Goal: Task Accomplishment & Management: Use online tool/utility

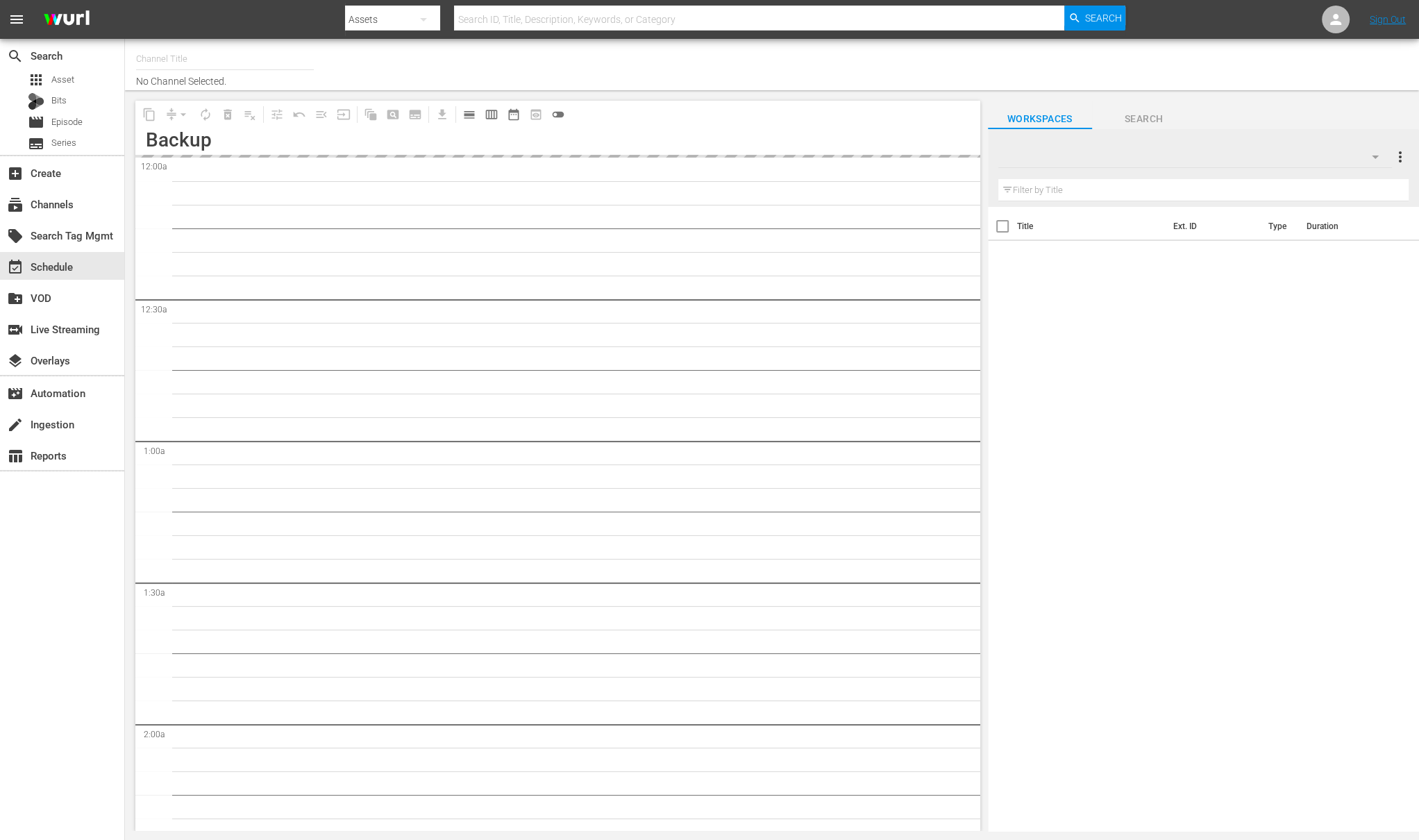
type input "[PERSON_NAME] Demo Channel (2122)"
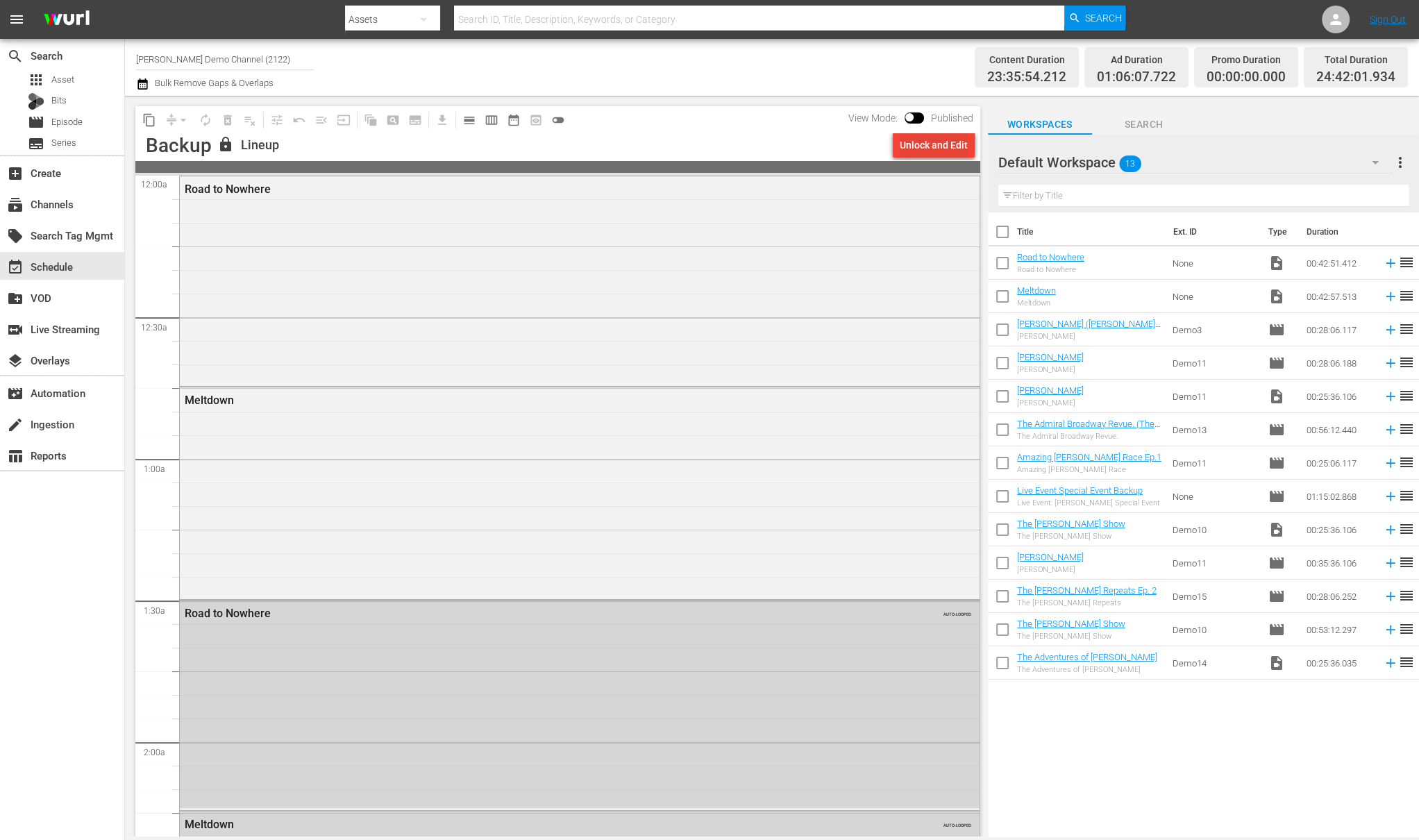
click at [928, 148] on div "Unlock and Edit" at bounding box center [934, 145] width 68 height 25
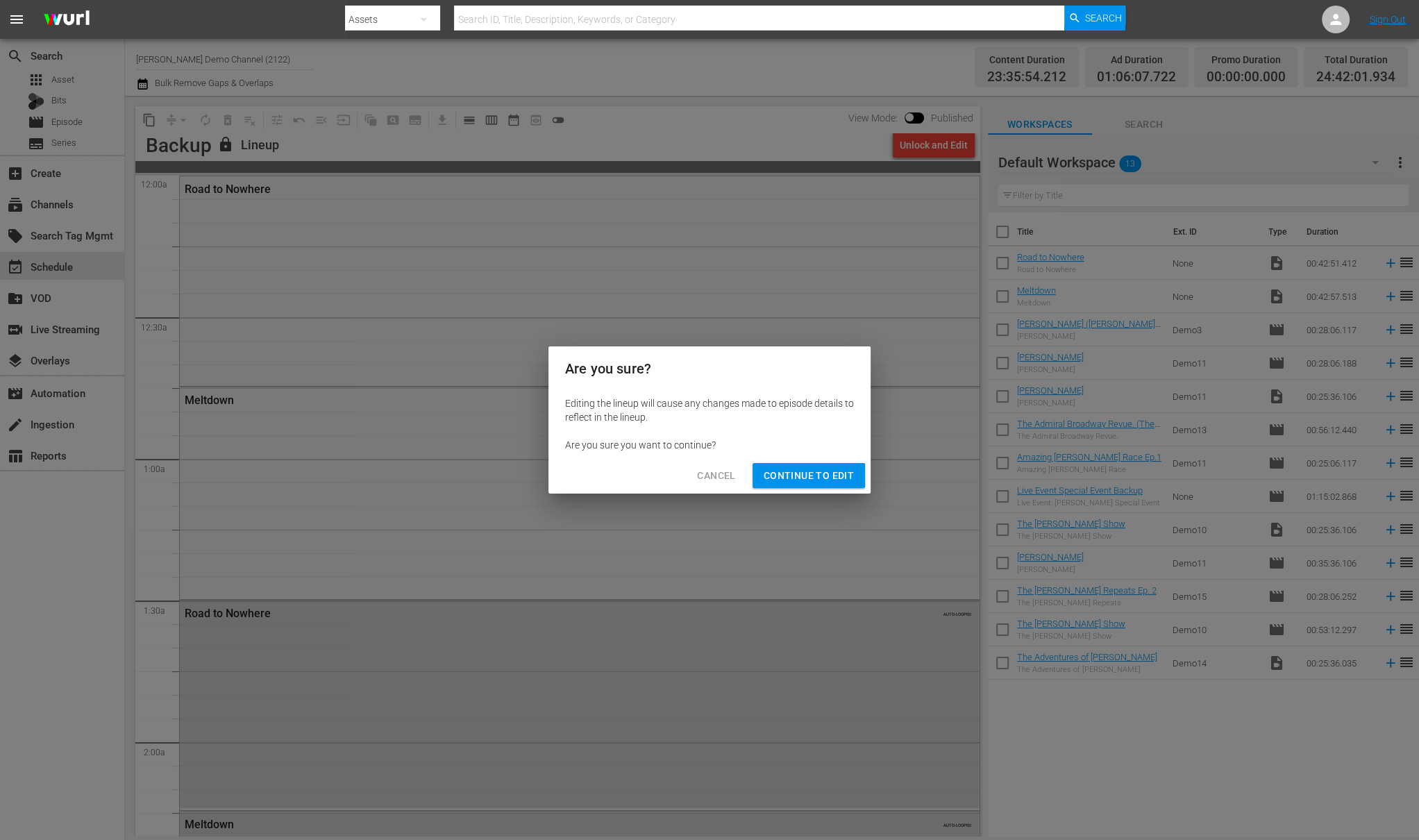
click at [819, 476] on span "Continue to Edit" at bounding box center [809, 476] width 90 height 17
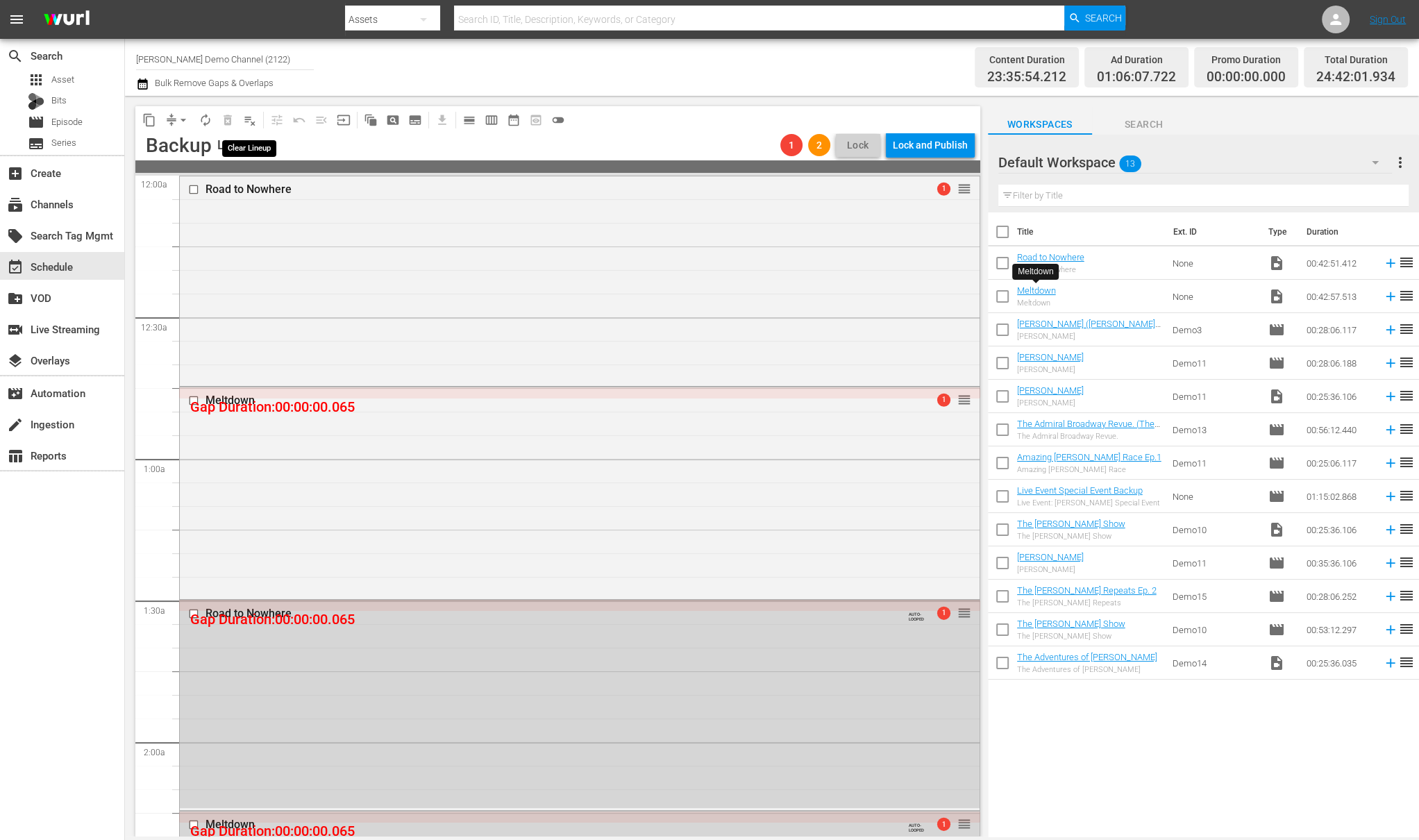
click at [251, 121] on span "playlist_remove_outlined" at bounding box center [250, 120] width 14 height 14
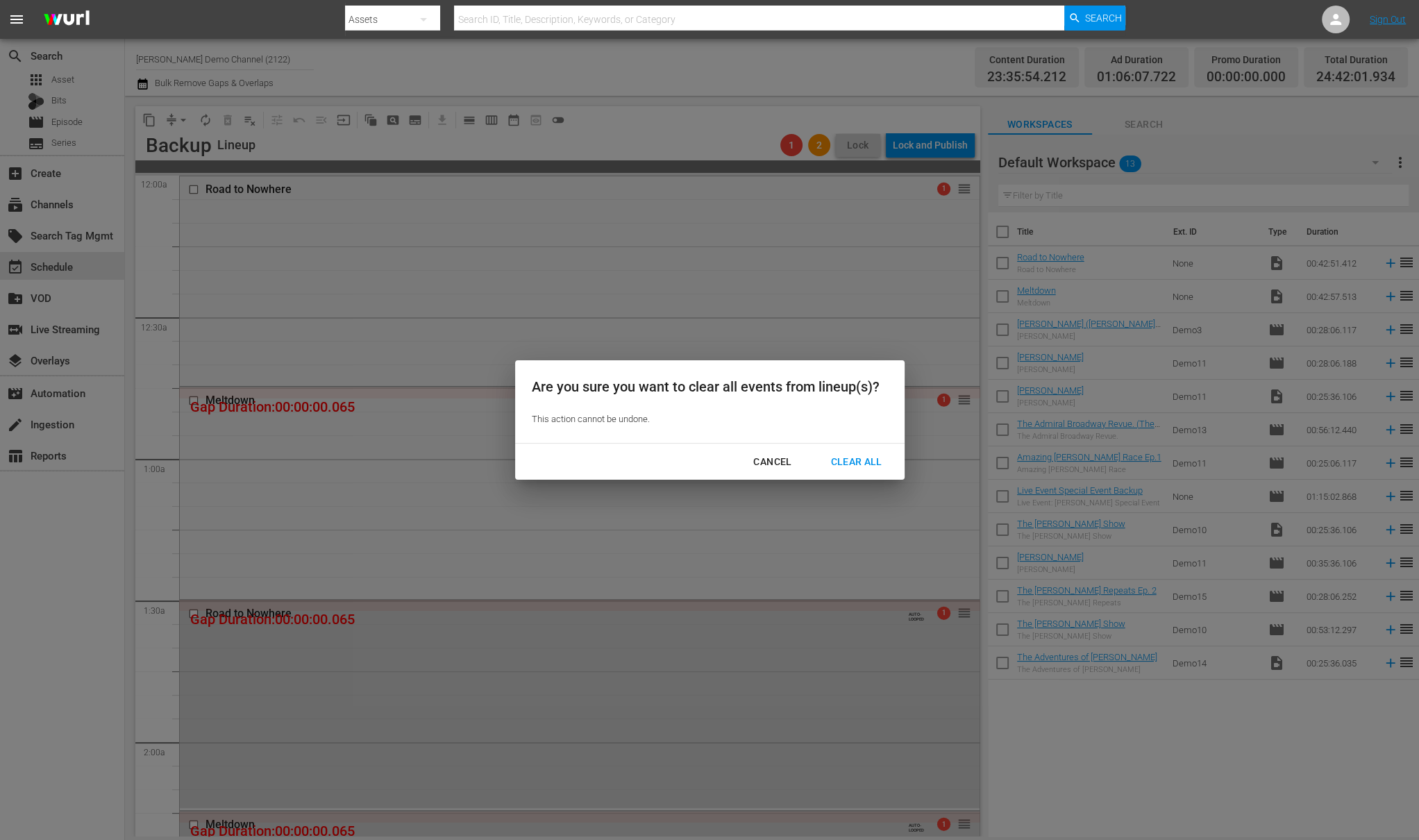
click at [856, 460] on div "Clear All" at bounding box center [855, 461] width 73 height 17
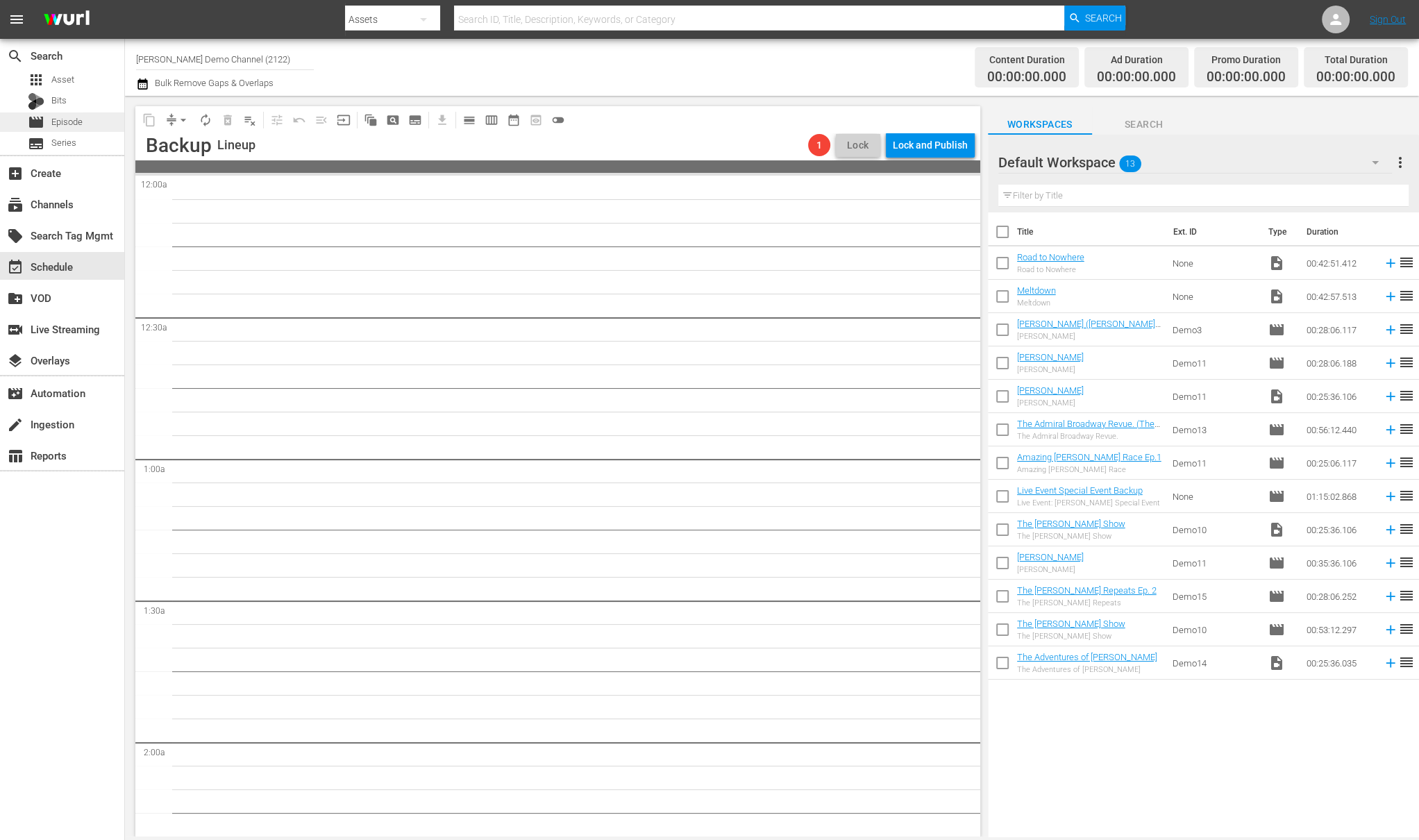
click at [74, 116] on span "Episode" at bounding box center [67, 122] width 31 height 14
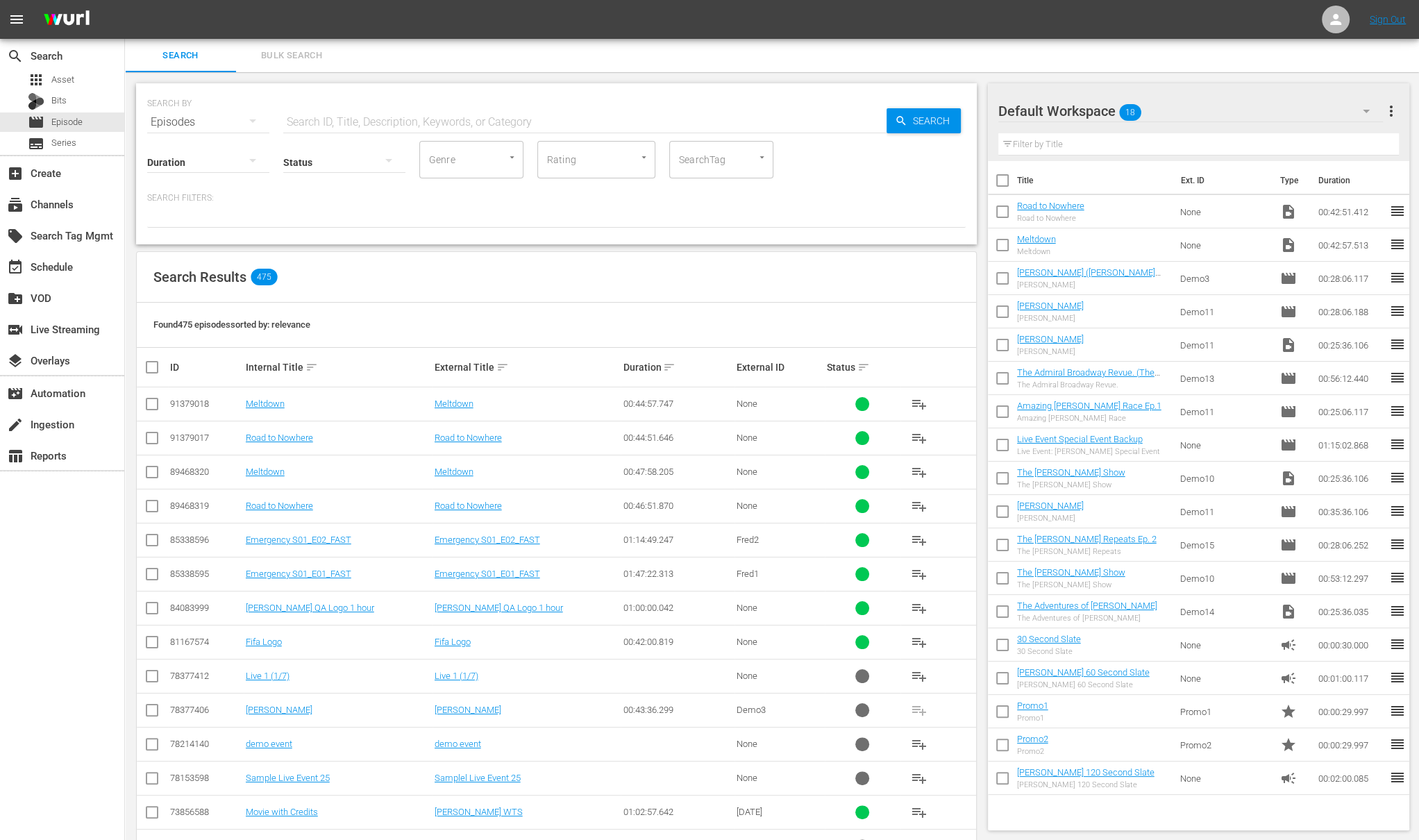
click at [151, 399] on input "checkbox" at bounding box center [152, 406] width 17 height 17
checkbox input "true"
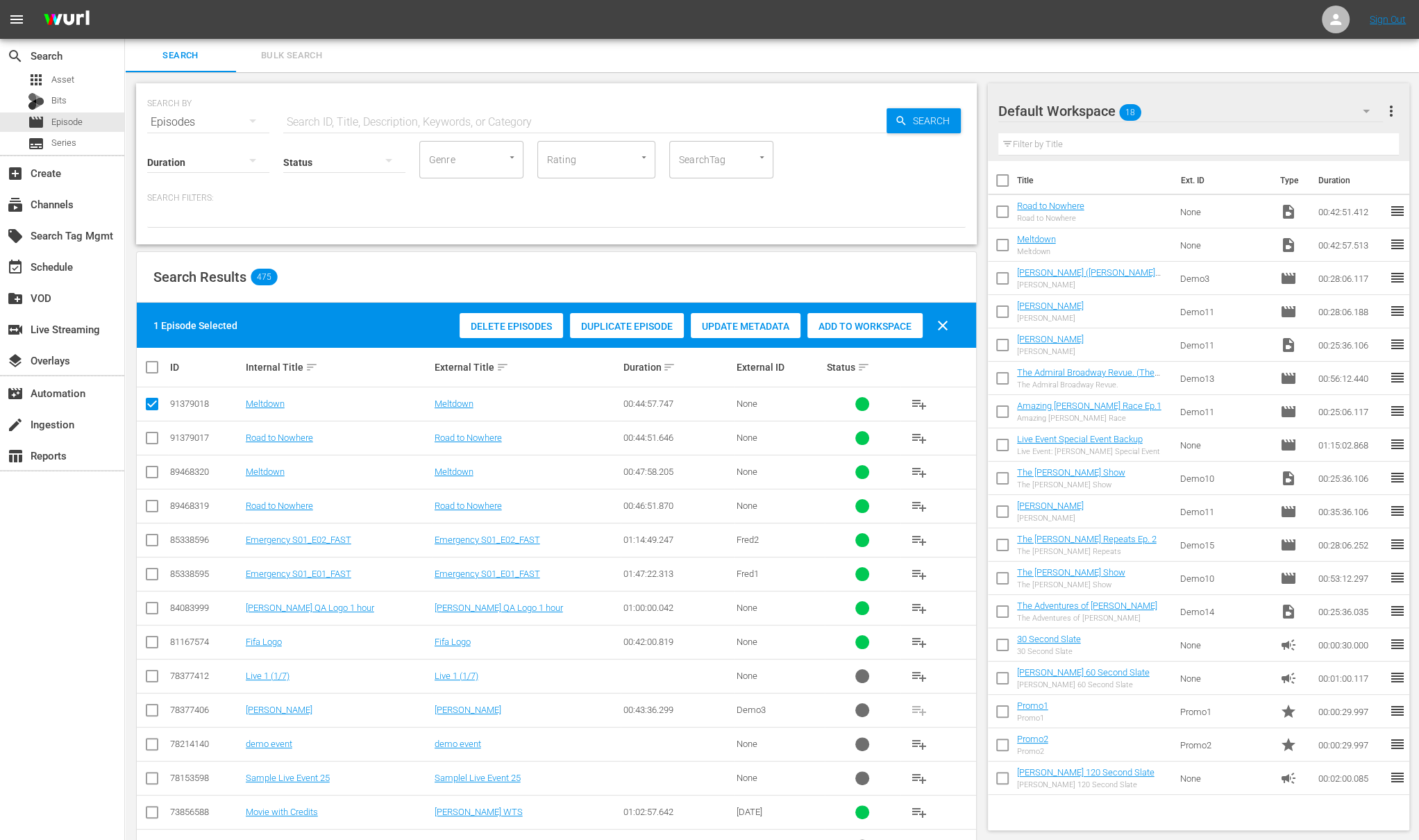
click at [151, 436] on input "checkbox" at bounding box center [152, 441] width 17 height 17
checkbox input "true"
click at [758, 325] on span "Update Metadata" at bounding box center [745, 326] width 110 height 11
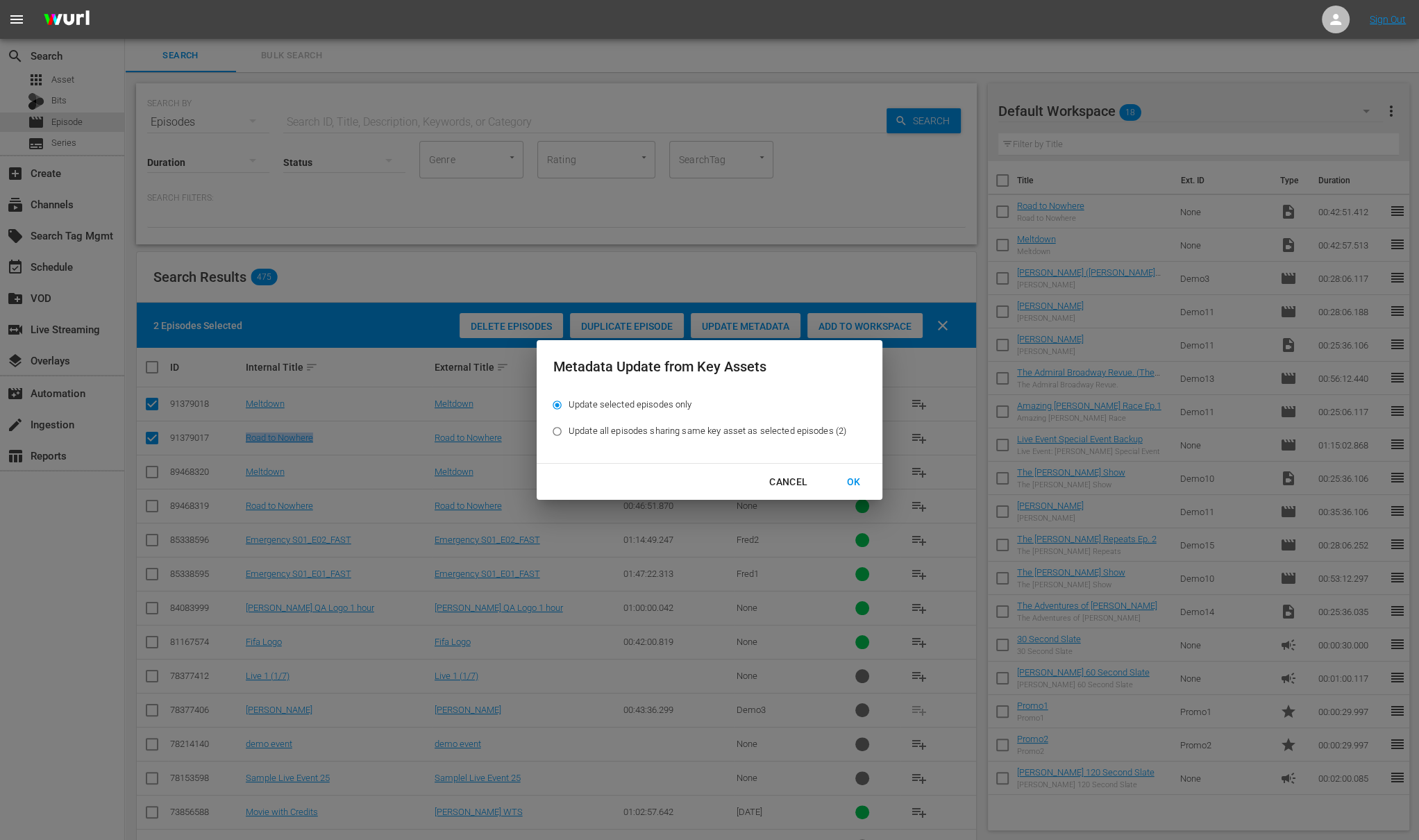
click at [853, 477] on div "OK" at bounding box center [853, 481] width 36 height 17
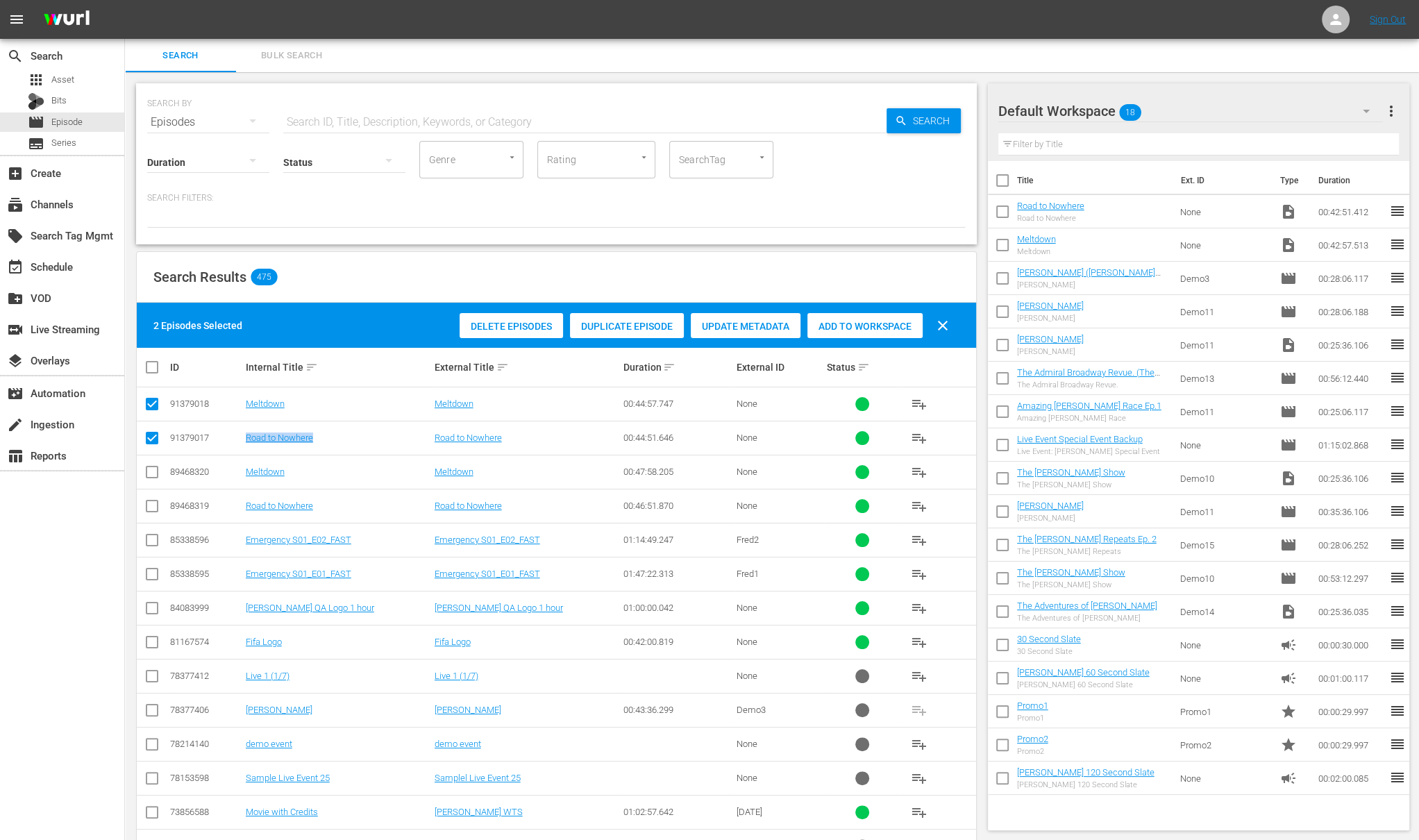
click at [945, 323] on span "clear" at bounding box center [943, 326] width 17 height 17
checkbox input "false"
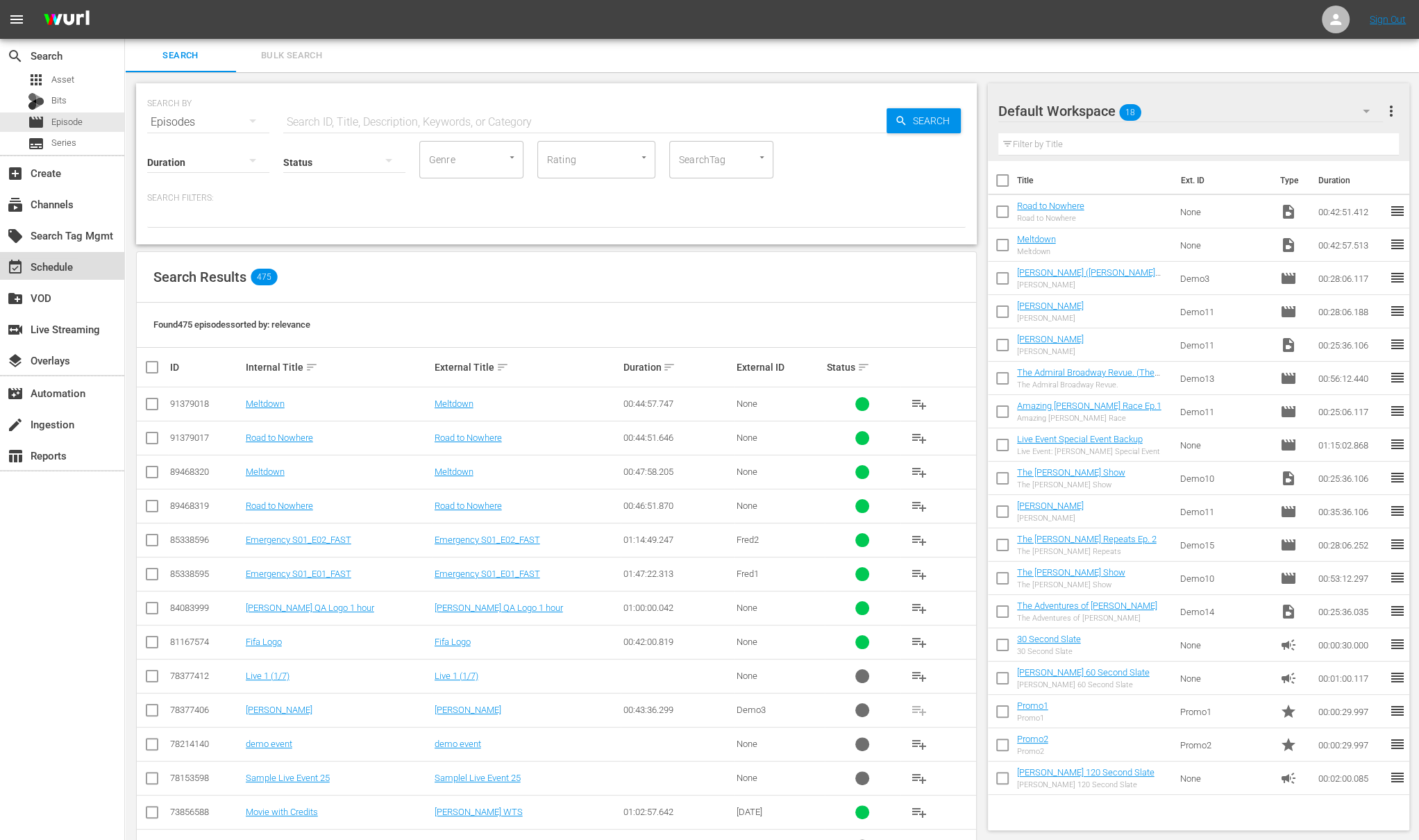
click at [42, 268] on div "event_available Schedule" at bounding box center [39, 264] width 78 height 12
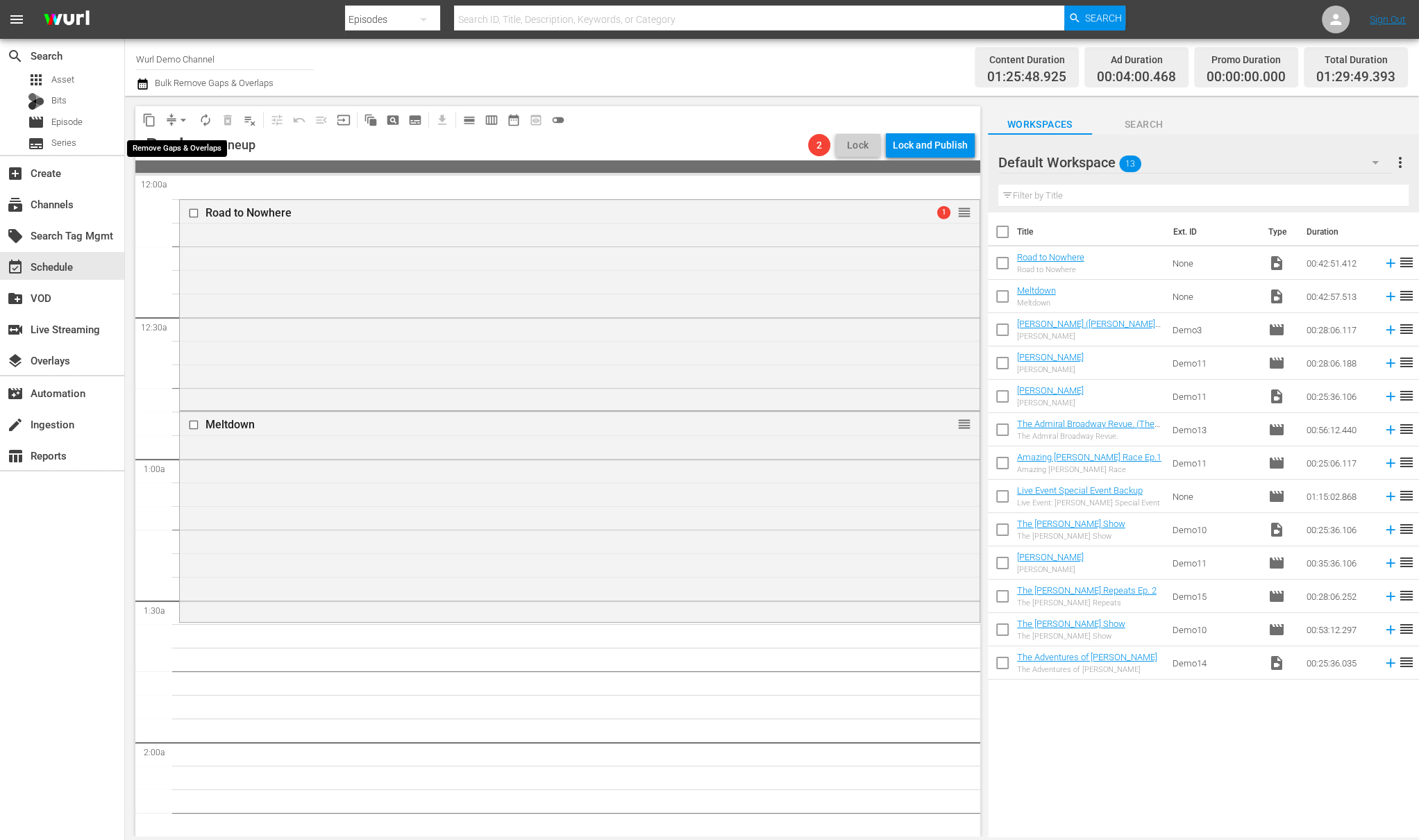
click at [177, 114] on span "arrow_drop_down" at bounding box center [183, 120] width 14 height 14
click at [212, 151] on li "Align to Midnight" at bounding box center [183, 147] width 115 height 23
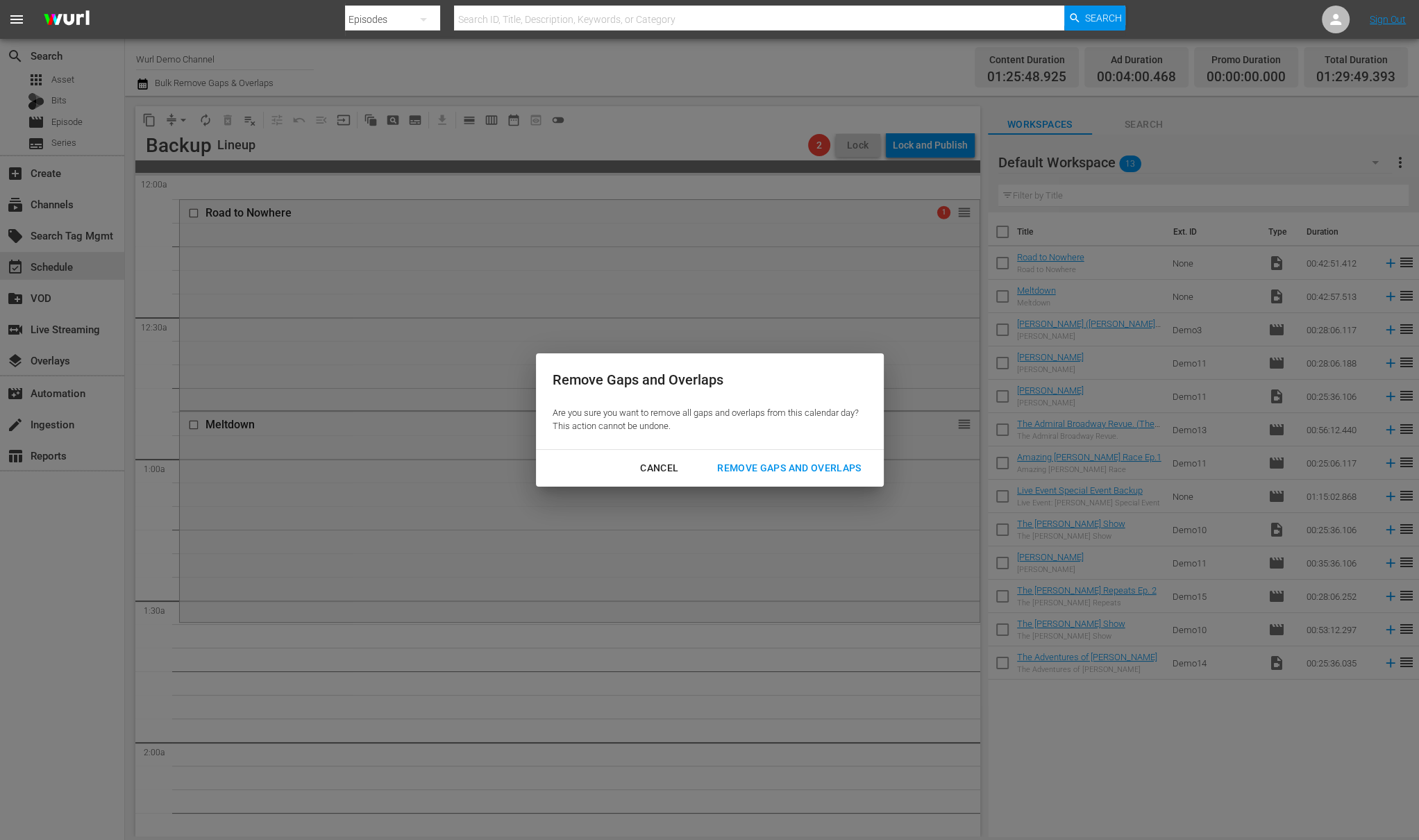
click at [783, 467] on div "Remove Gaps and Overlaps" at bounding box center [788, 468] width 166 height 17
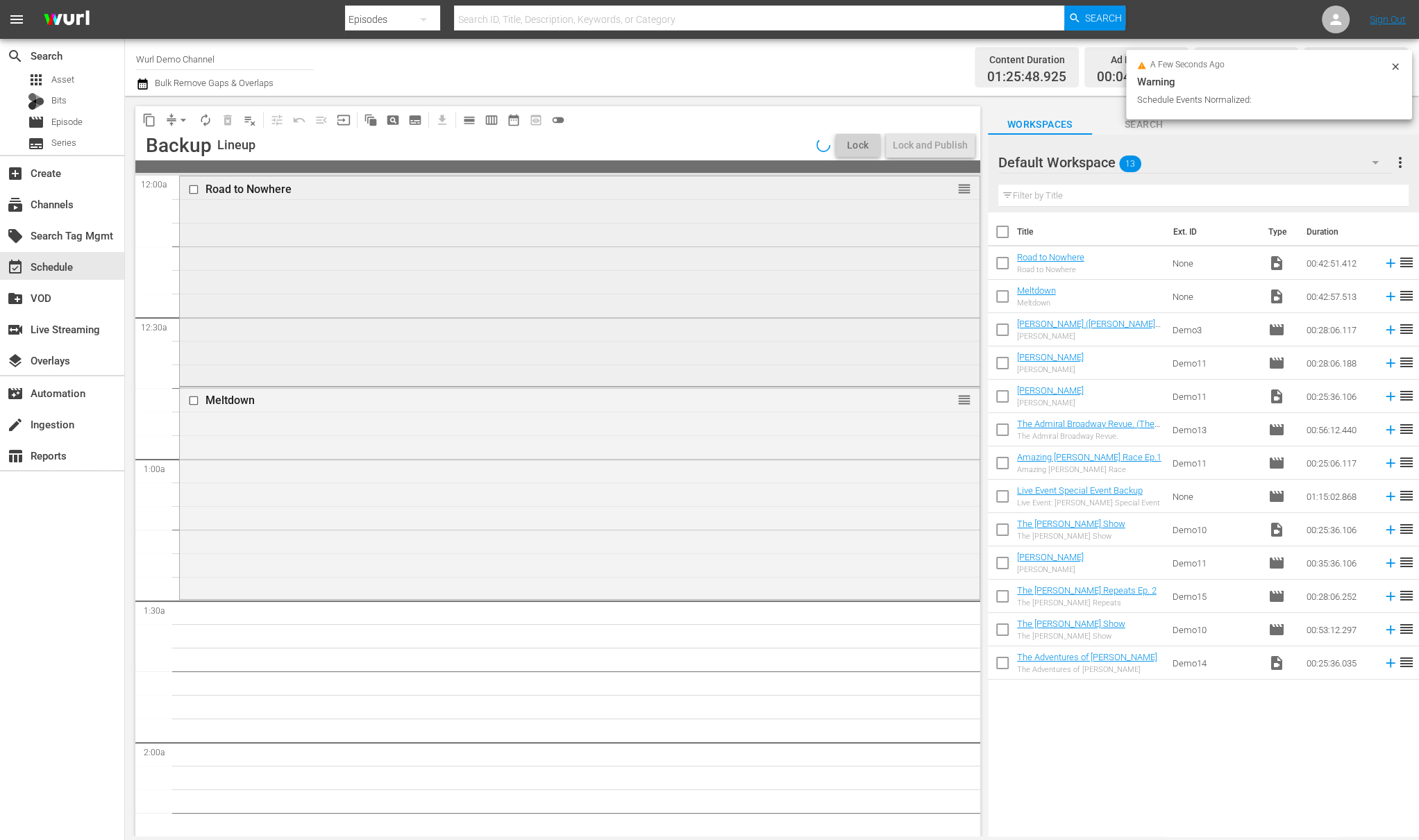
click at [257, 203] on div "Road to Nowhere reorder" at bounding box center [580, 279] width 800 height 208
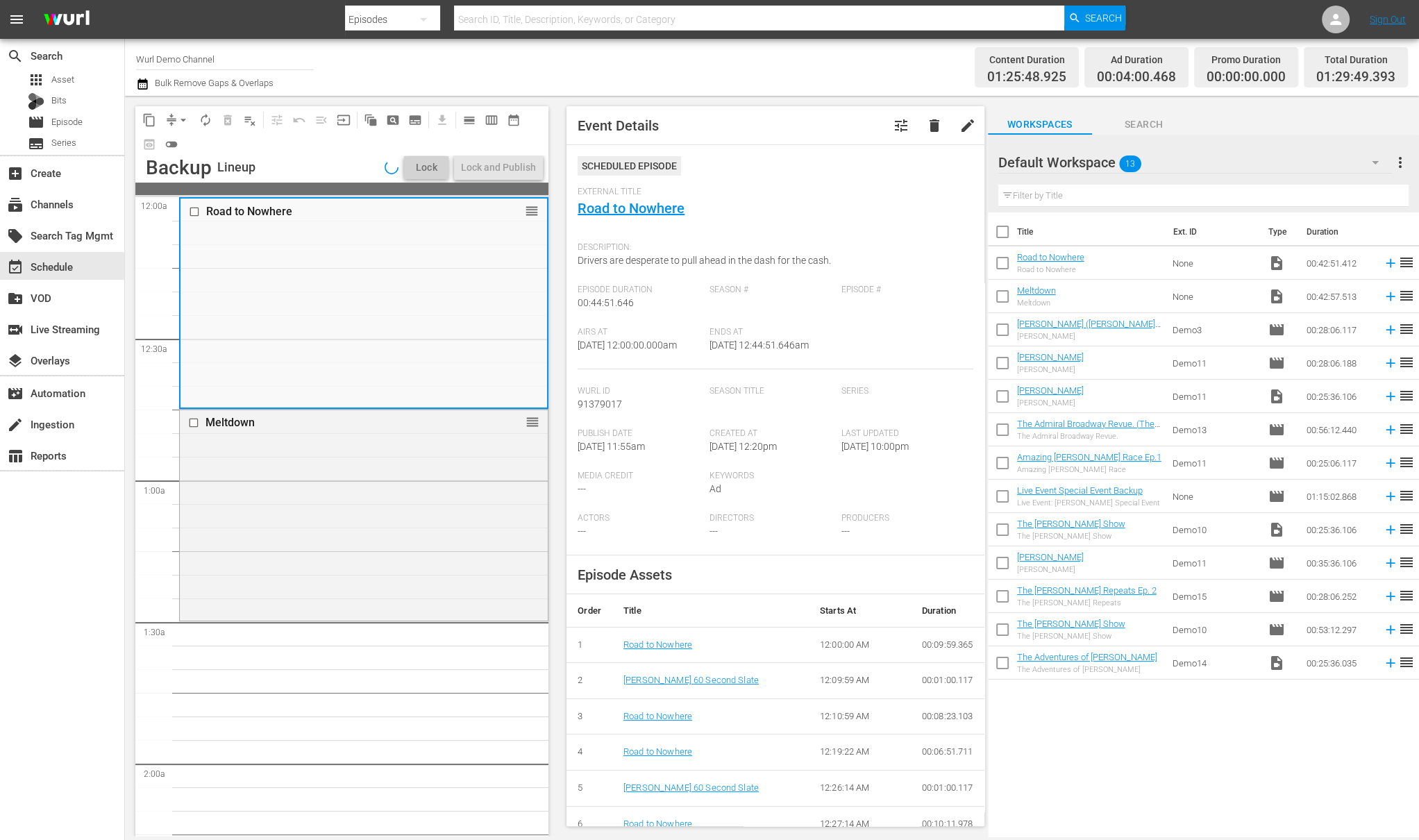
scroll to position [49, 0]
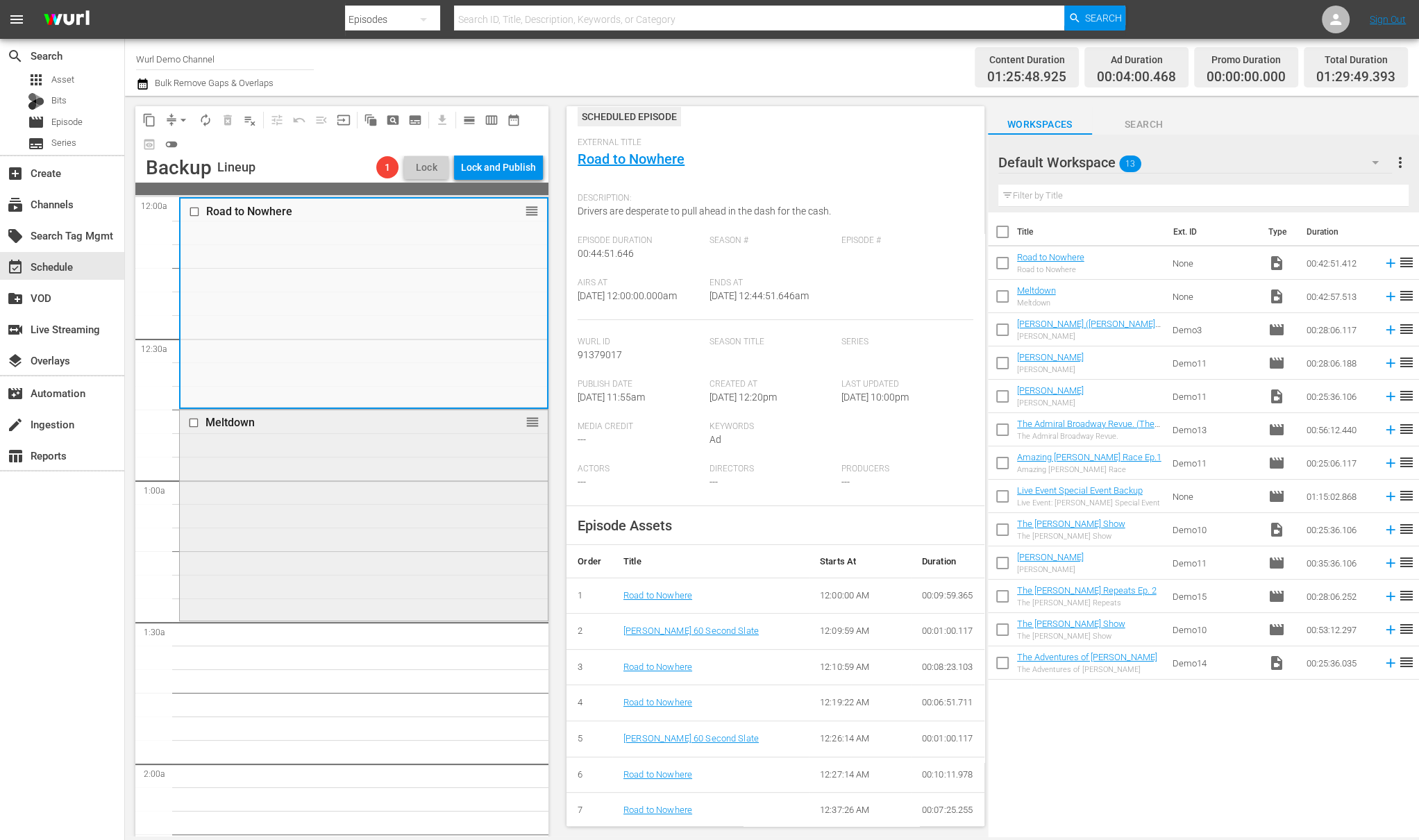
click at [363, 487] on div "Meltdown reorder" at bounding box center [364, 514] width 368 height 208
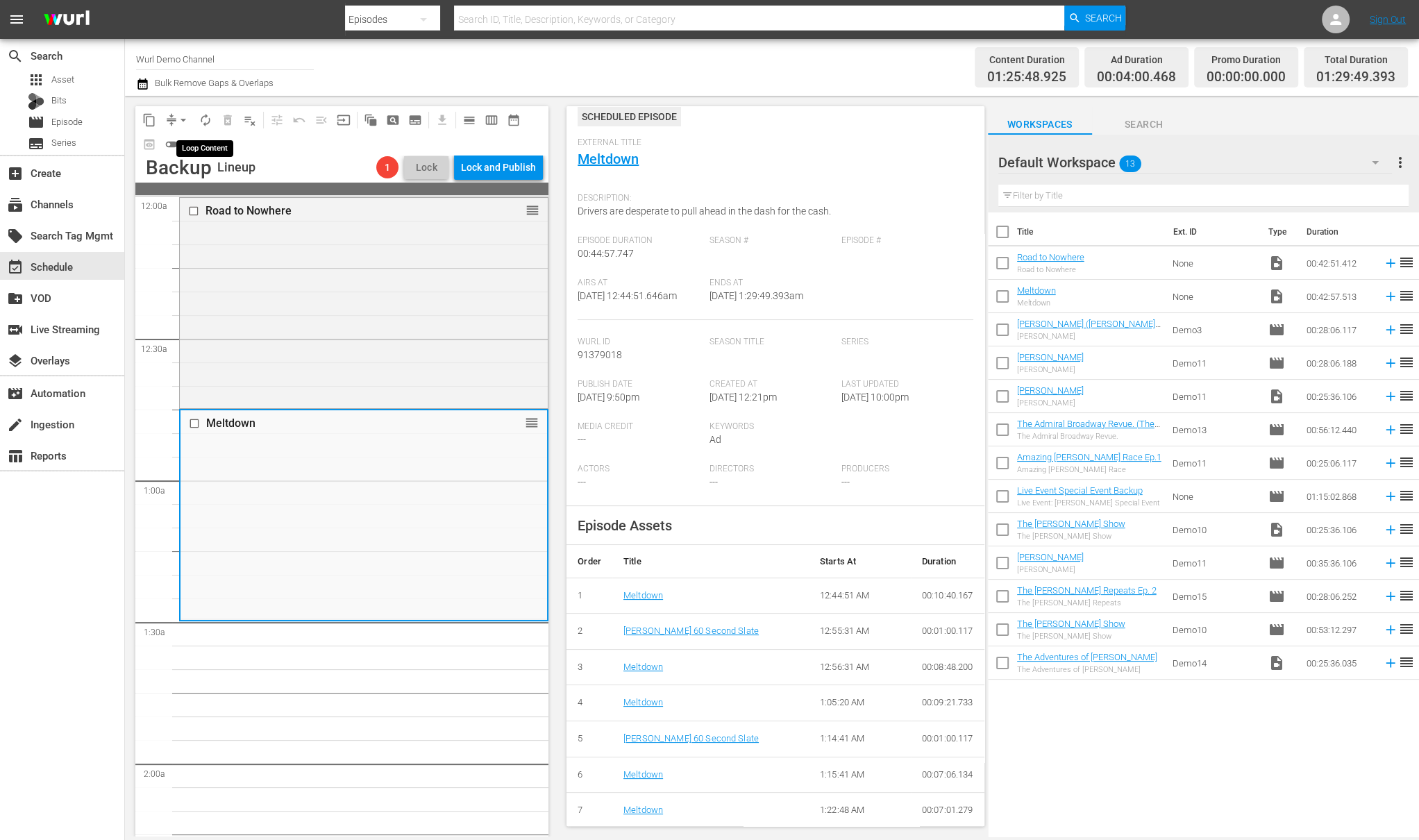
click at [210, 118] on span "autorenew_outlined" at bounding box center [205, 120] width 14 height 14
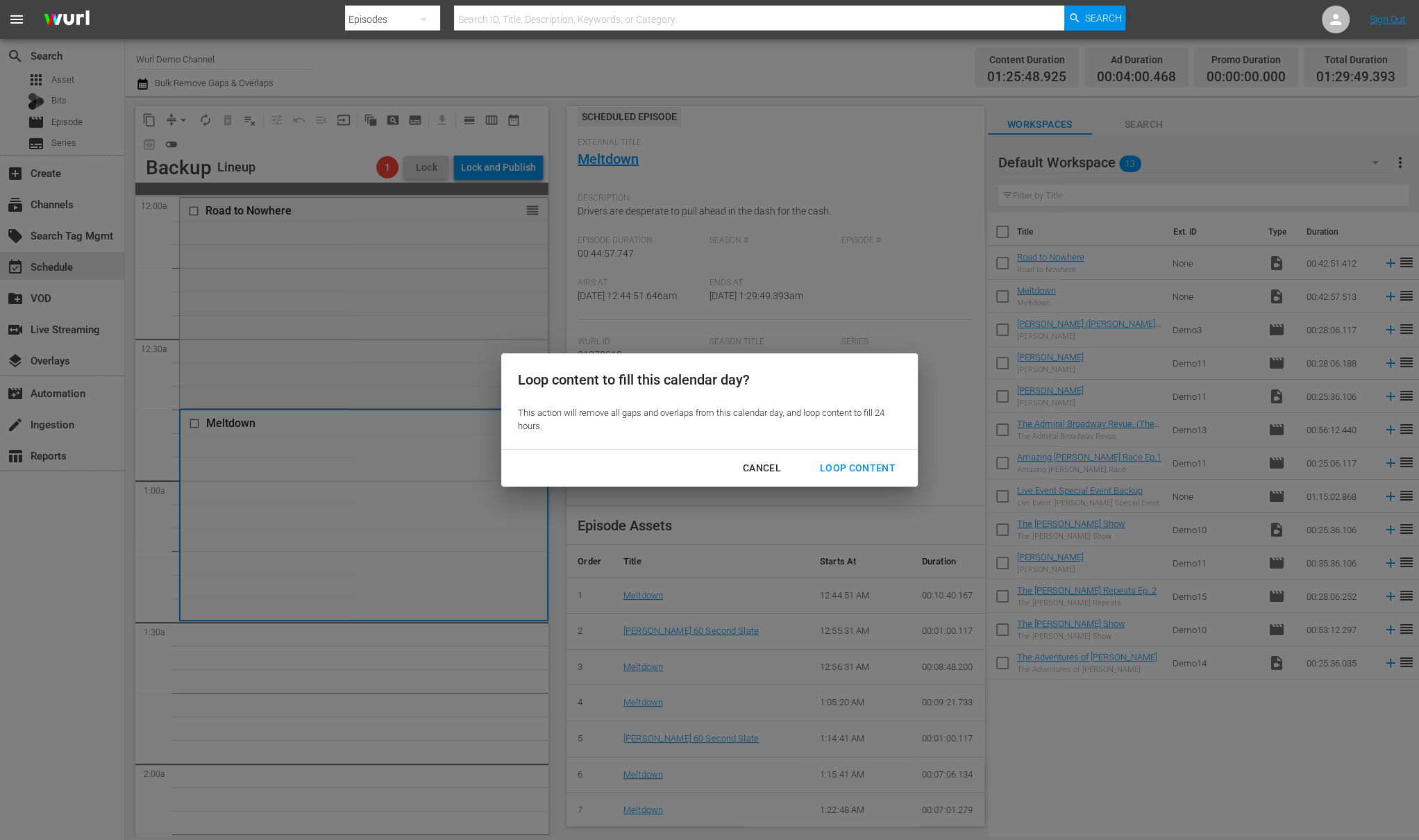
click at [874, 472] on div "Loop Content" at bounding box center [858, 468] width 98 height 17
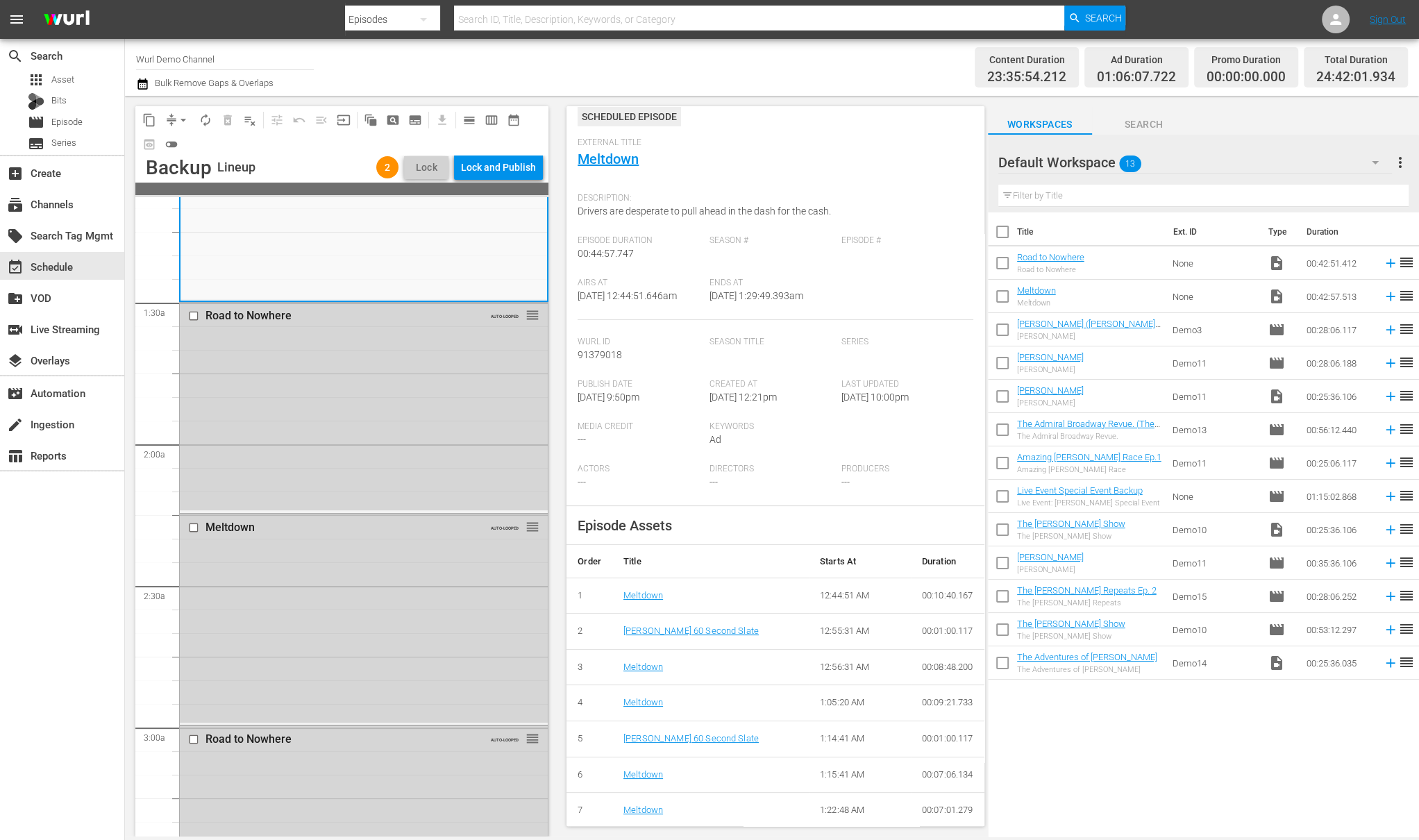
scroll to position [0, 0]
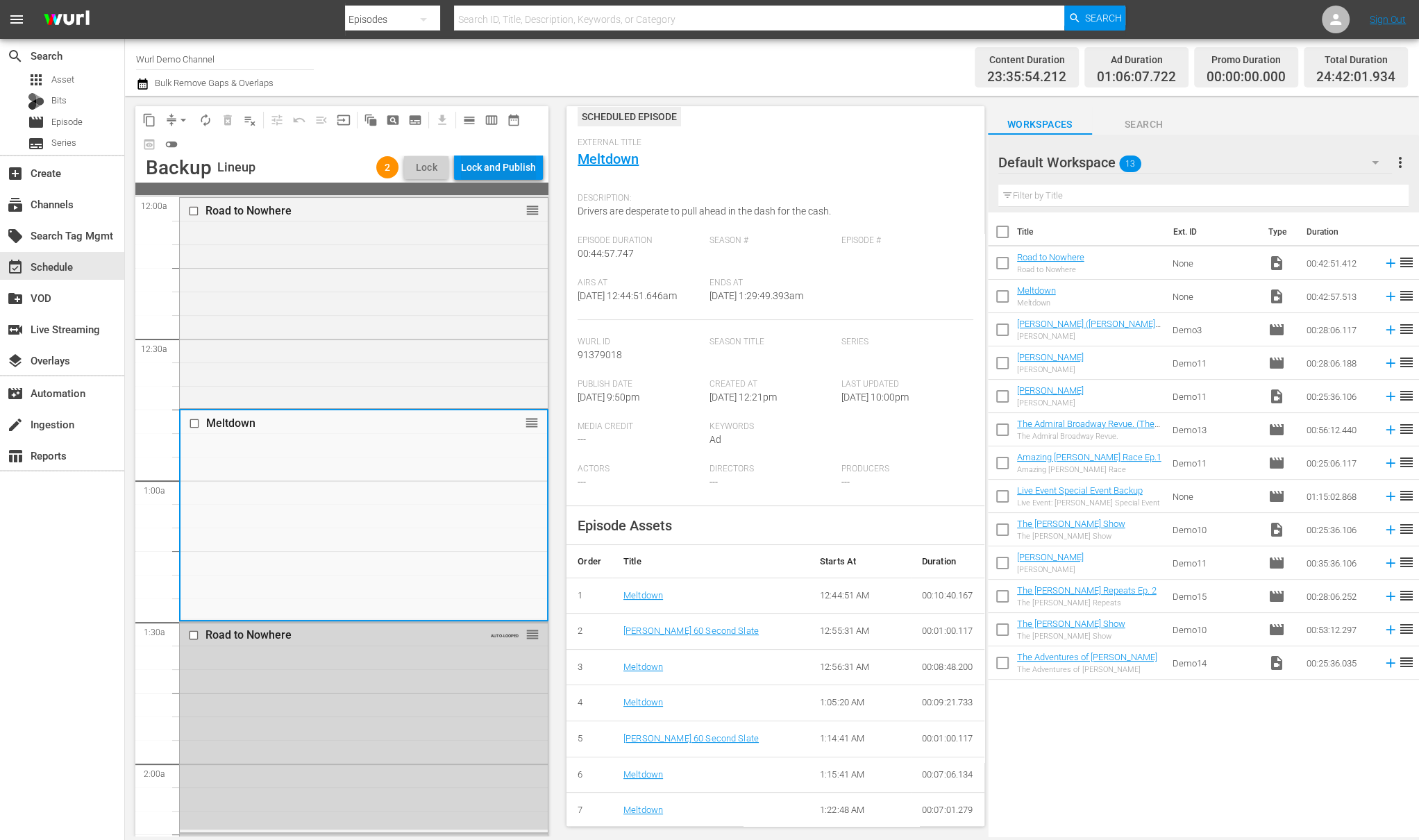
click at [514, 166] on div "Lock and Publish" at bounding box center [498, 167] width 75 height 25
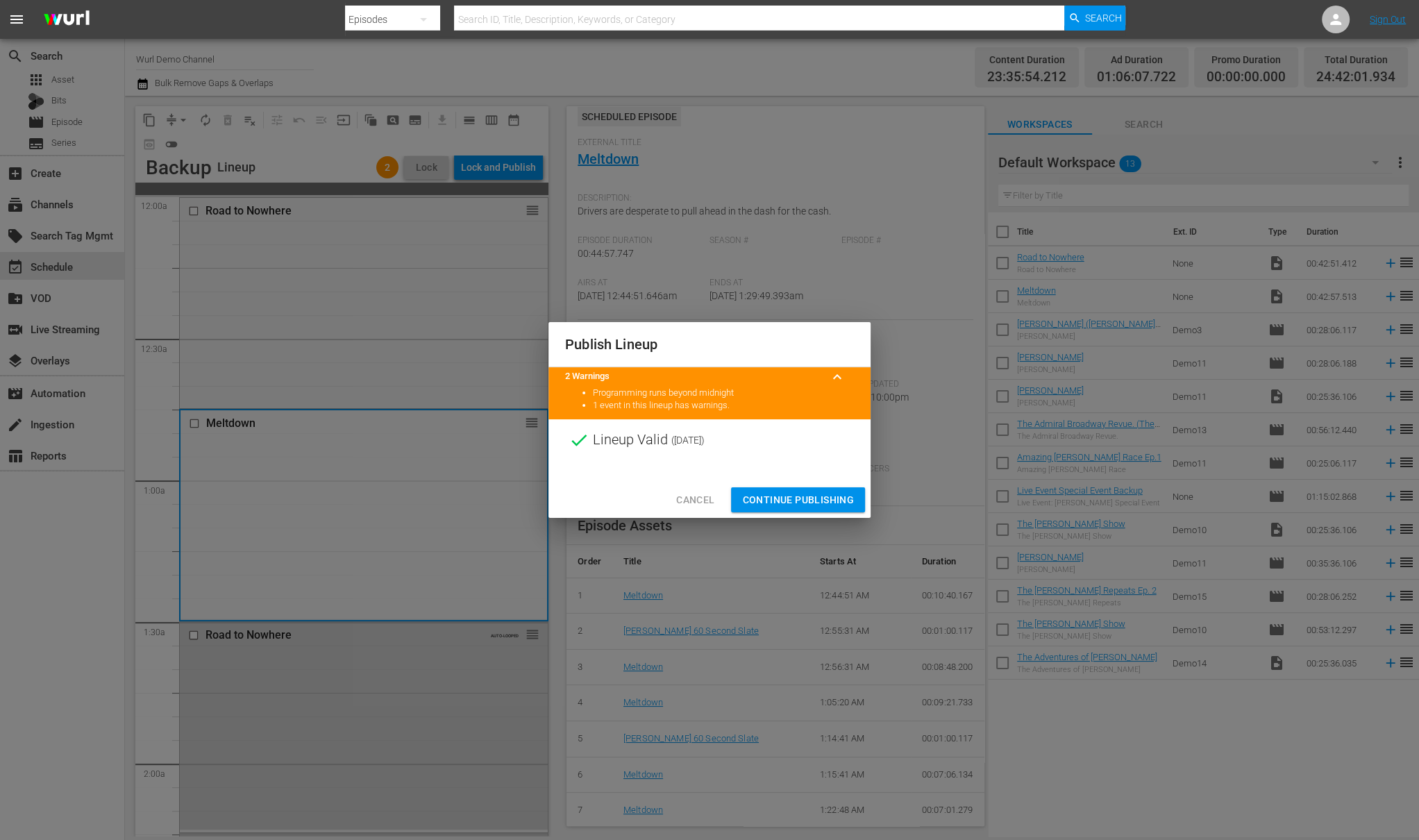
click at [800, 498] on span "Continue Publishing" at bounding box center [798, 500] width 111 height 17
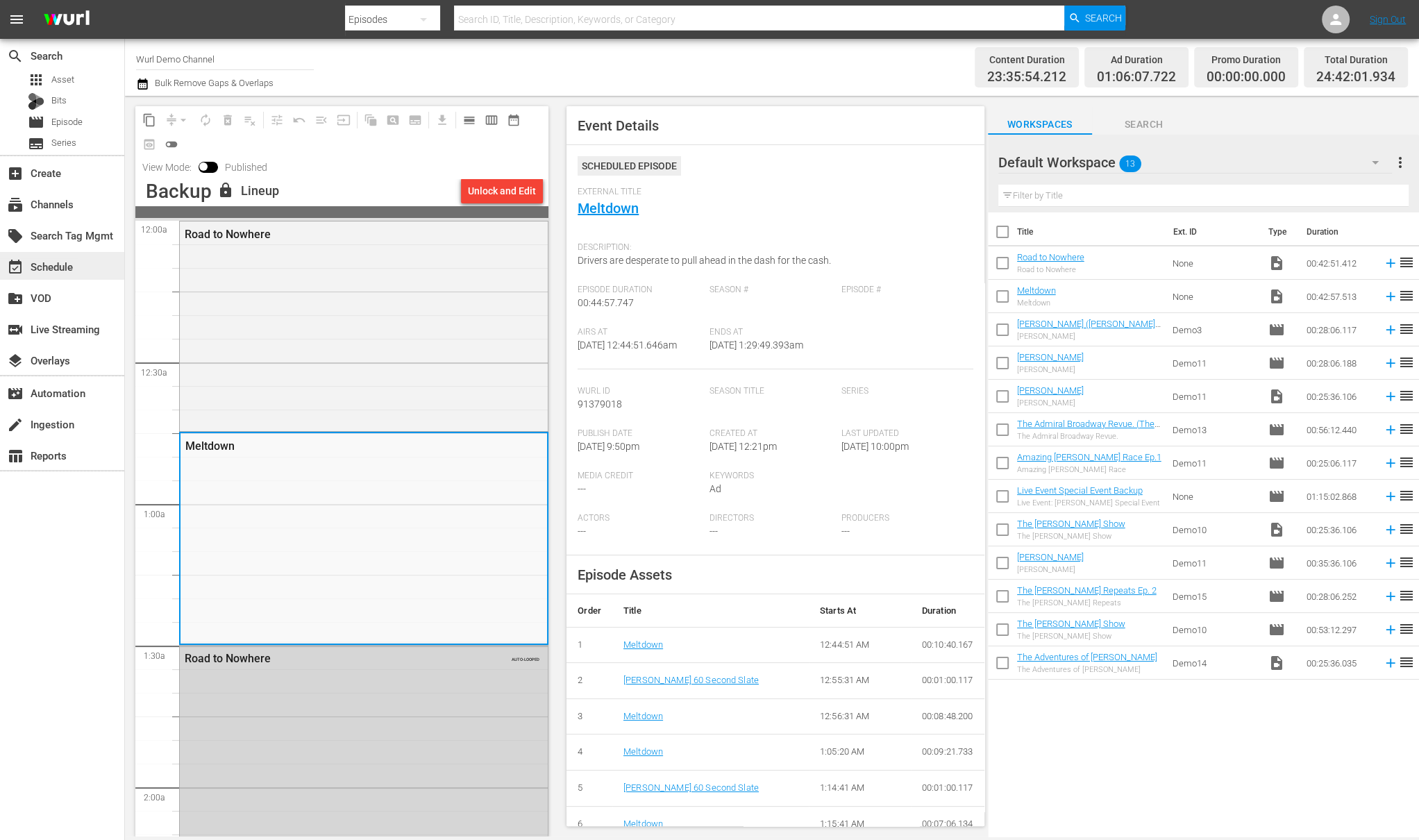
click at [59, 267] on div "event_available Schedule" at bounding box center [39, 264] width 78 height 12
click at [617, 208] on link "Meltdown" at bounding box center [608, 208] width 61 height 17
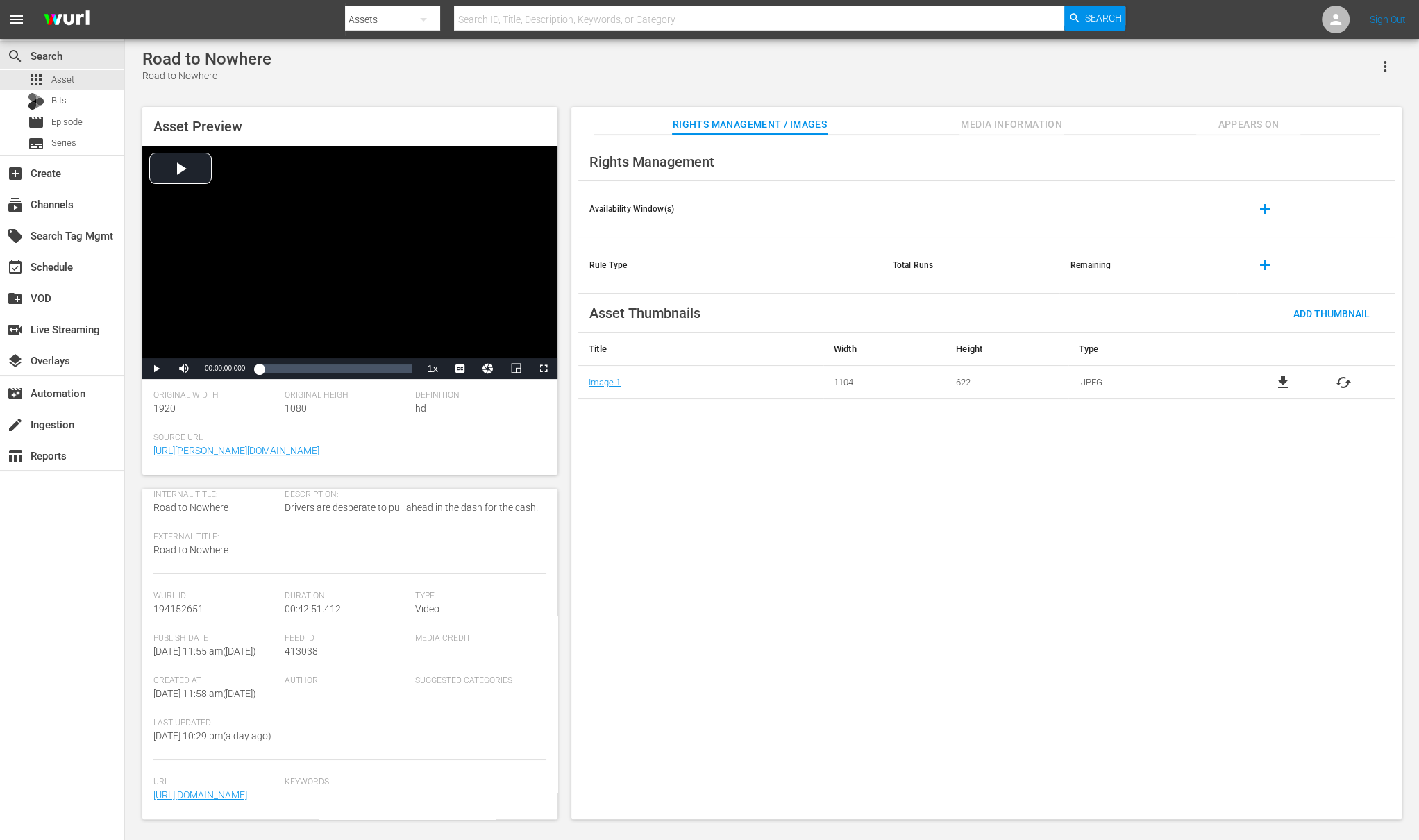
scroll to position [151, 0]
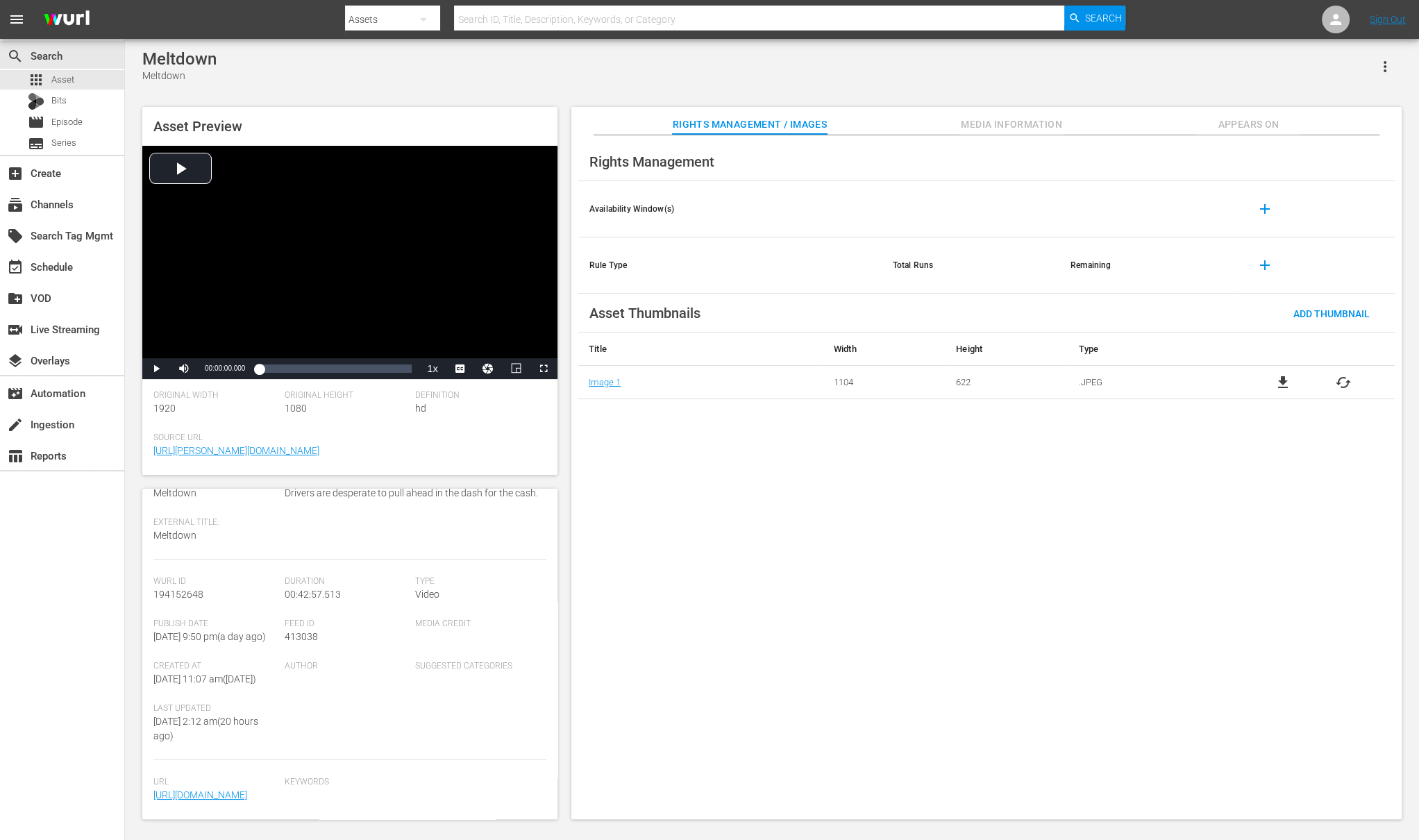
scroll to position [151, 0]
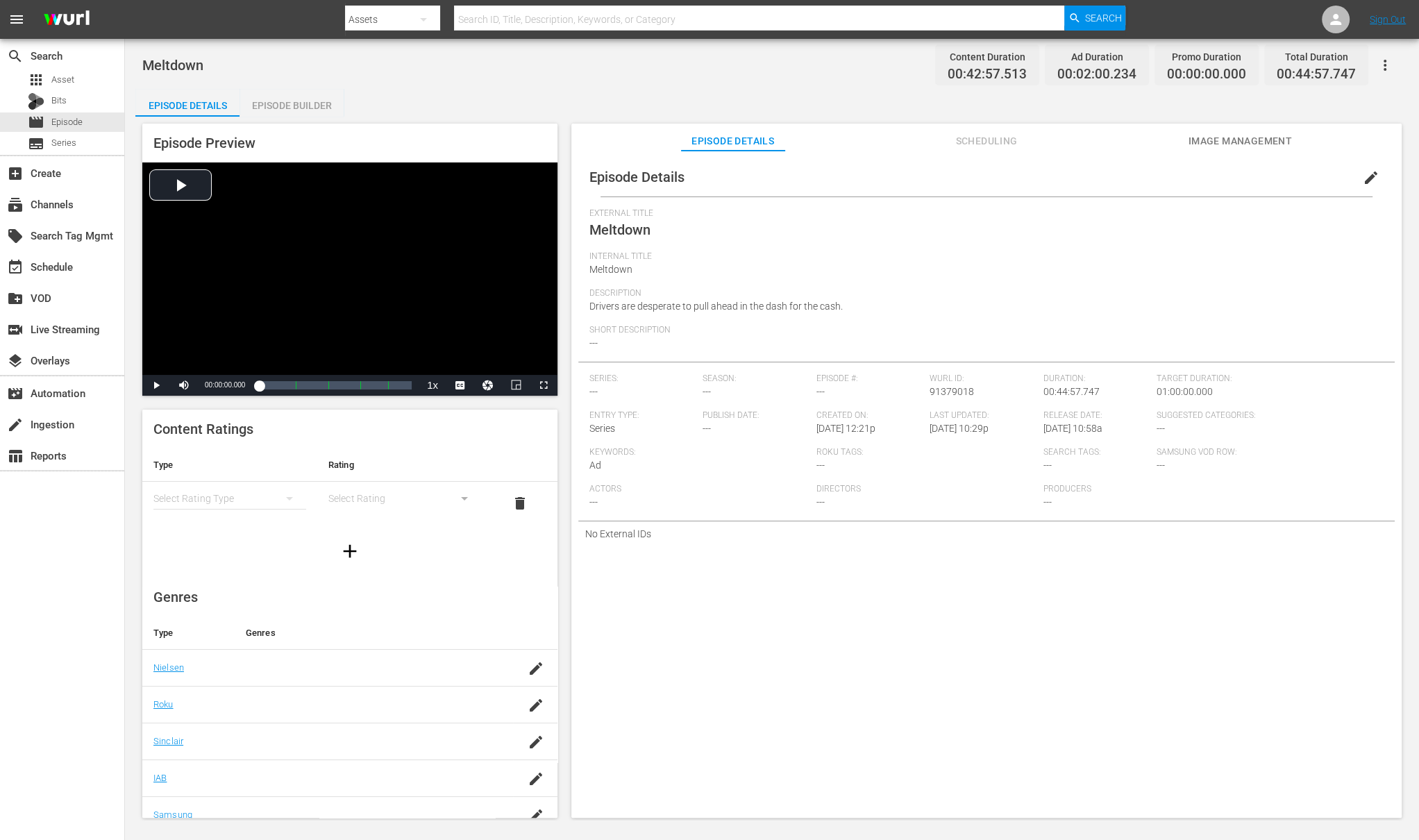
click at [300, 100] on div "Episode Builder" at bounding box center [292, 105] width 104 height 33
click at [323, 104] on div "Episode Builder" at bounding box center [292, 105] width 104 height 33
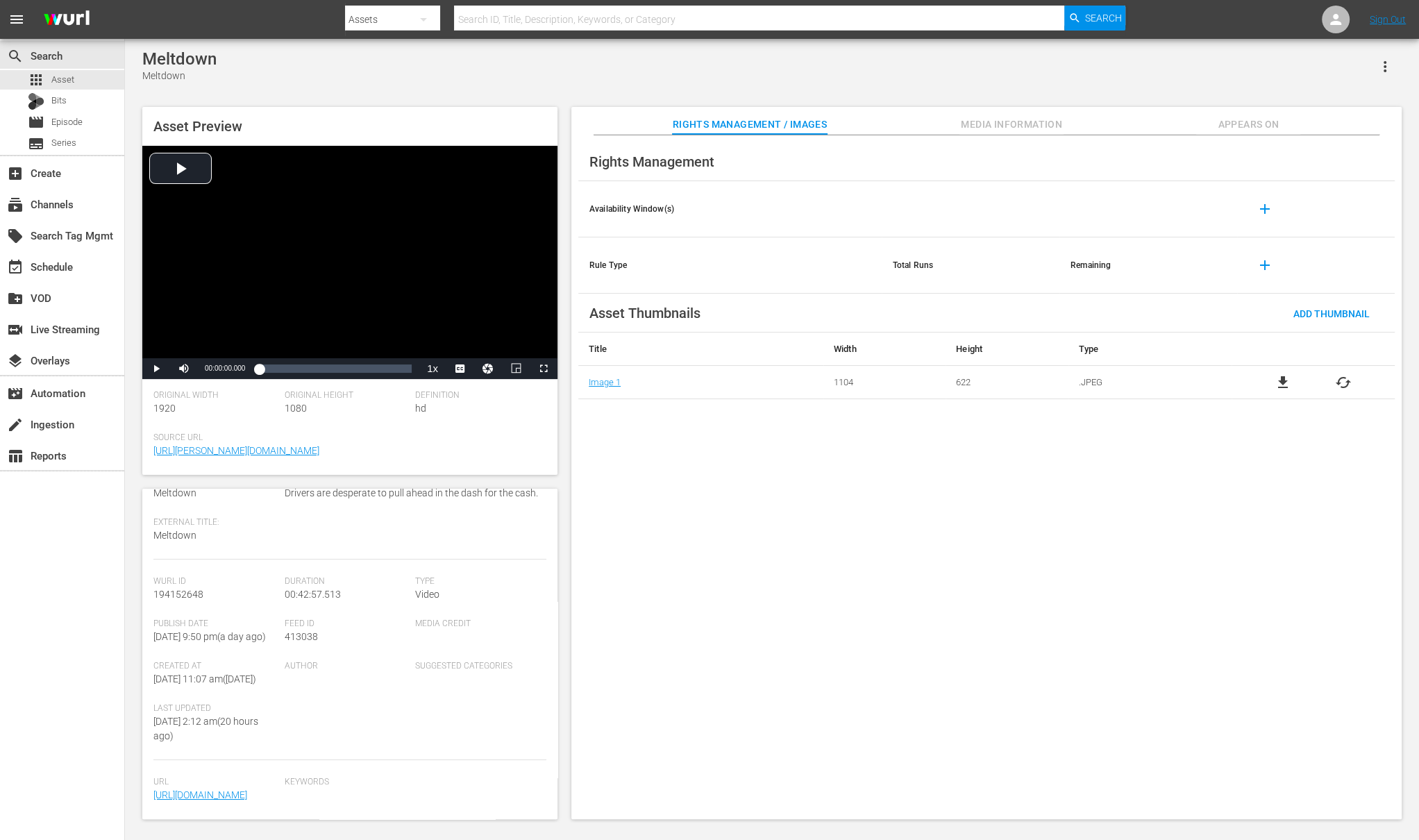
scroll to position [151, 0]
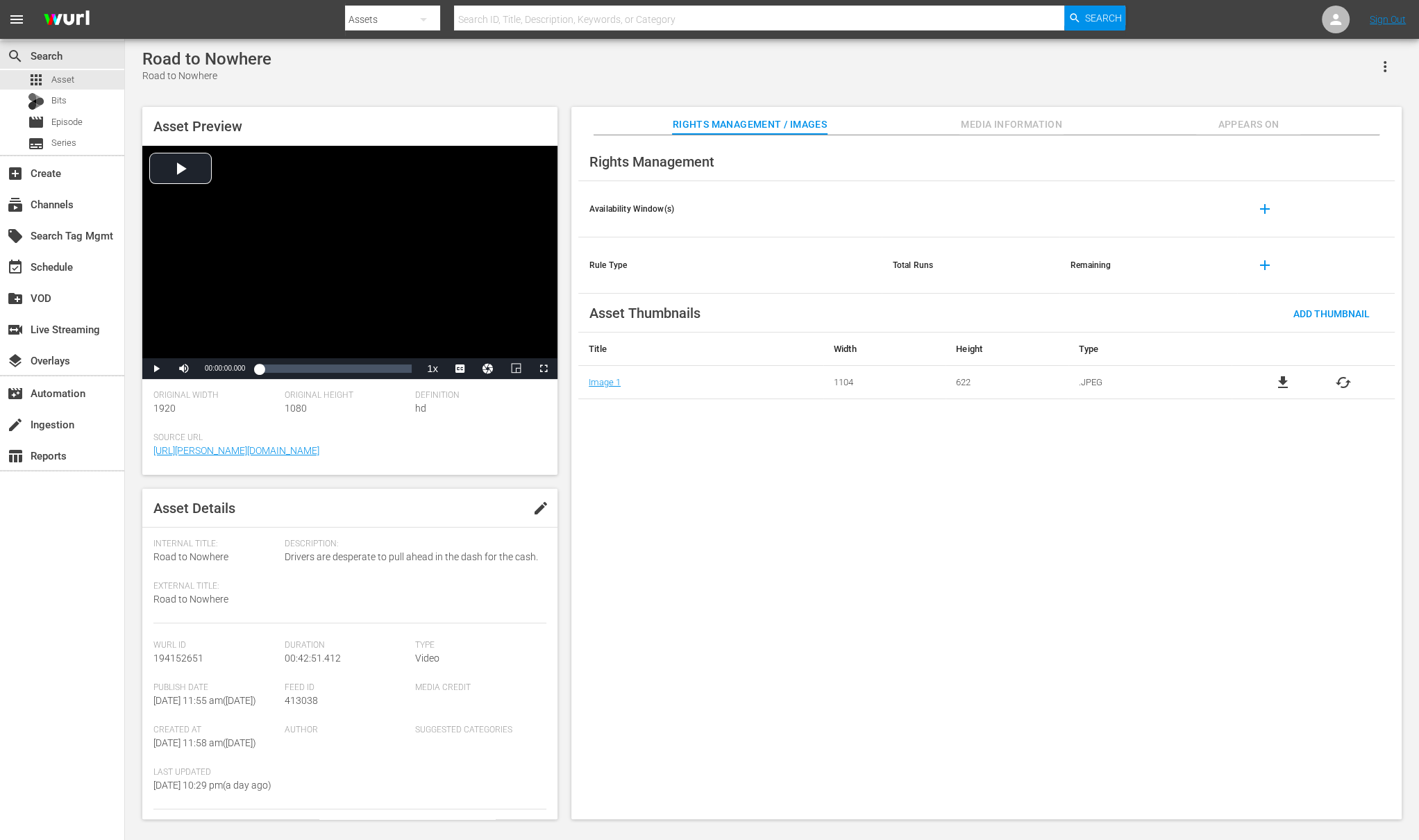
scroll to position [151, 0]
